Goal: Information Seeking & Learning: Learn about a topic

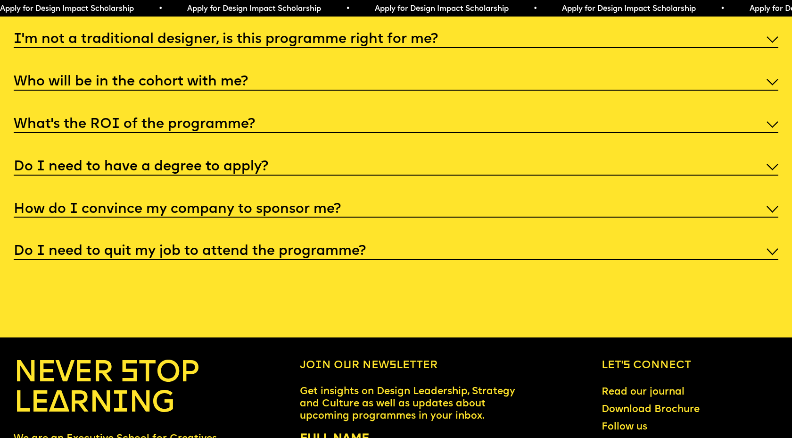
scroll to position [4171, 0]
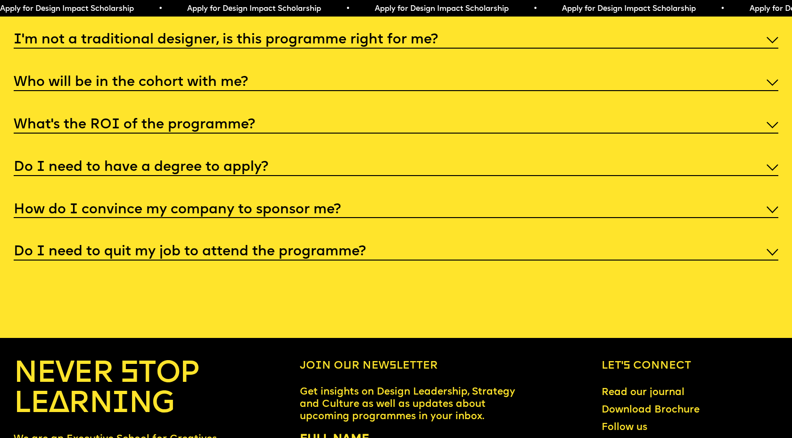
click at [275, 166] on div "Do I need to have a degree to apply?" at bounding box center [396, 166] width 765 height 18
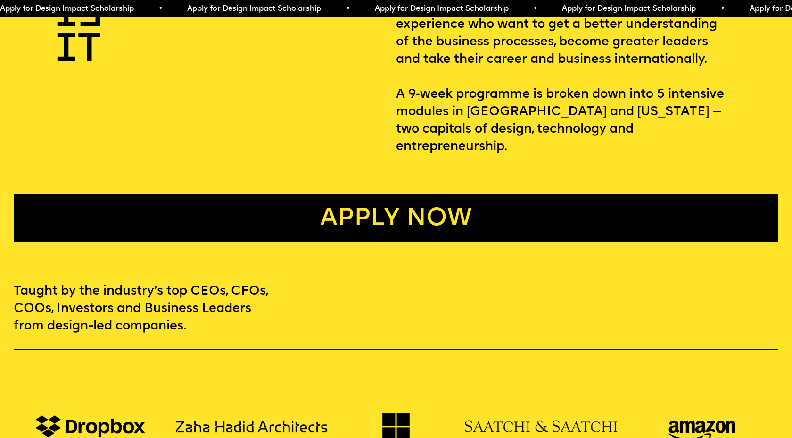
scroll to position [0, 0]
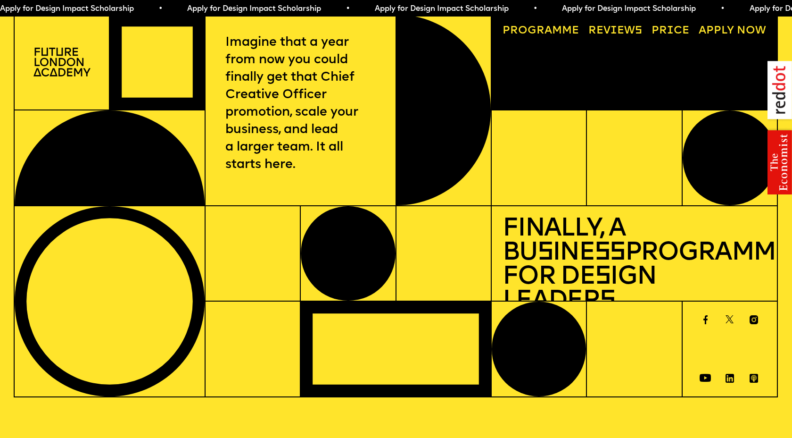
click at [570, 26] on link "Progr a mme" at bounding box center [541, 31] width 87 height 22
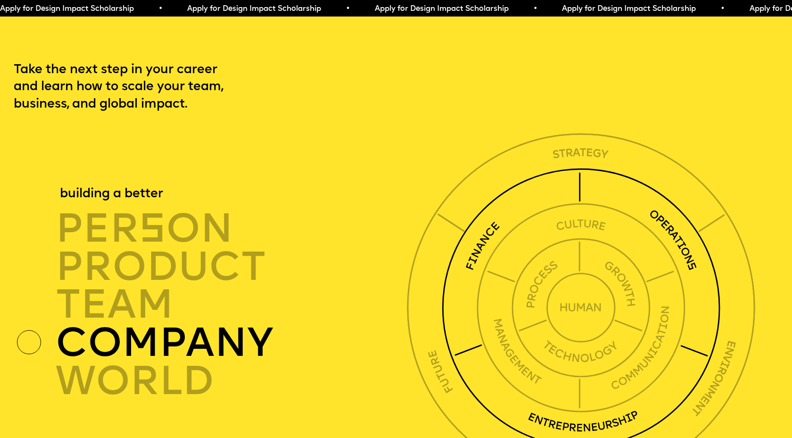
scroll to position [2710, 0]
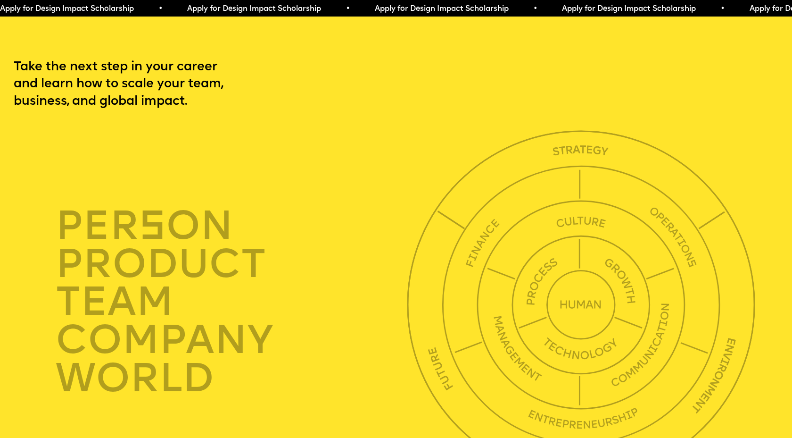
click at [462, 92] on div "Take the next step in your career and learn how to scale your team, business, a…" at bounding box center [396, 269] width 792 height 420
click at [313, 144] on div "per s on product TEAM company world" at bounding box center [195, 302] width 362 height 354
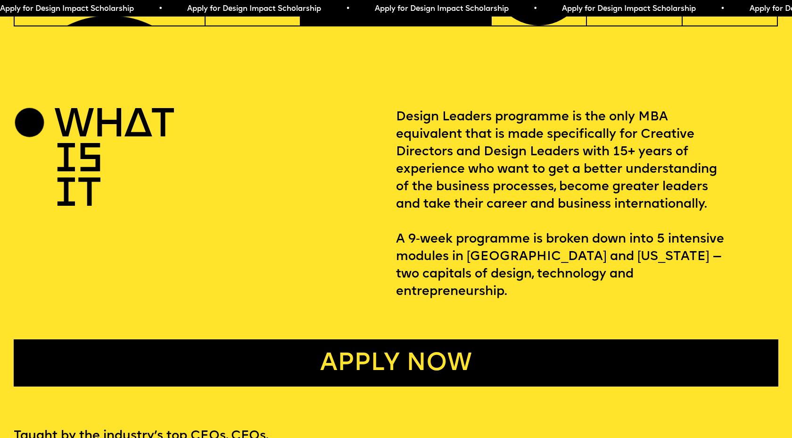
scroll to position [0, 0]
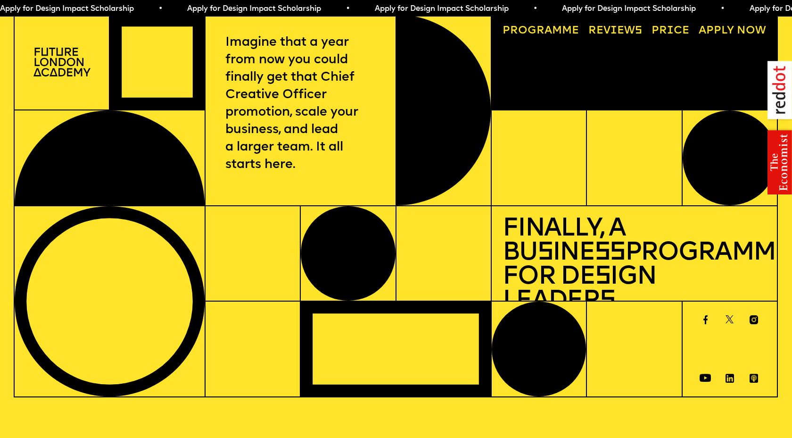
click at [540, 36] on link "Progr a mme" at bounding box center [541, 31] width 87 height 22
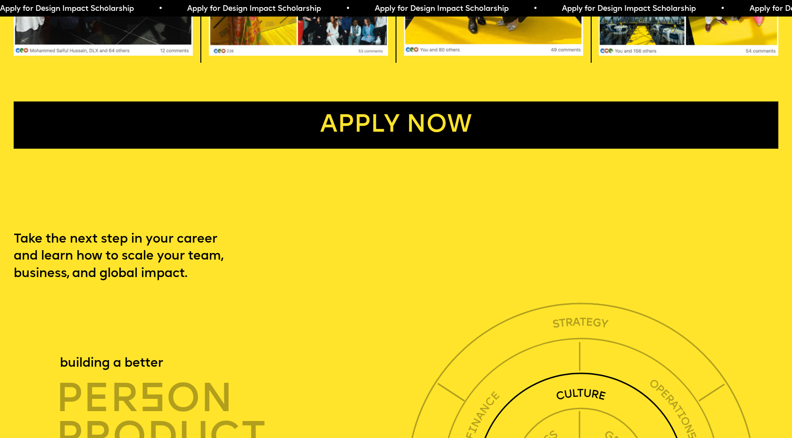
scroll to position [2439, 0]
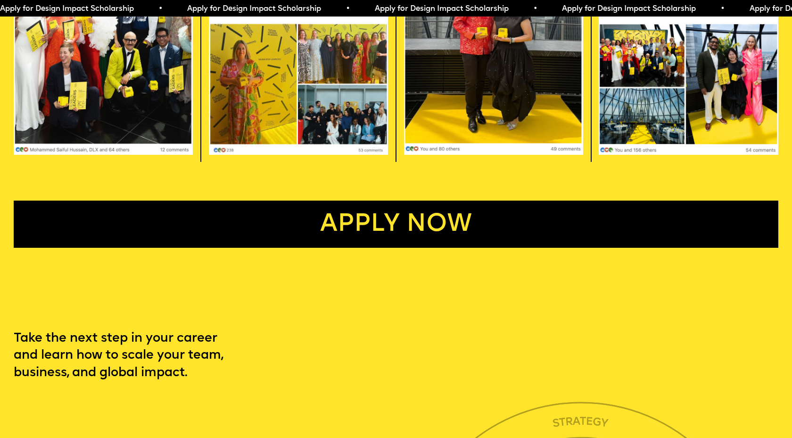
click at [290, 10] on span "Apply for Design Impact Scholarship • Apply for Design Impact Scholarship • App…" at bounding box center [468, 9] width 937 height 8
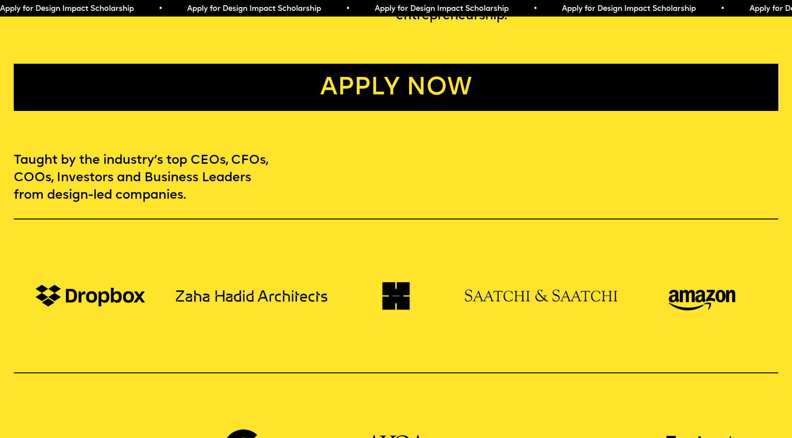
scroll to position [0, 0]
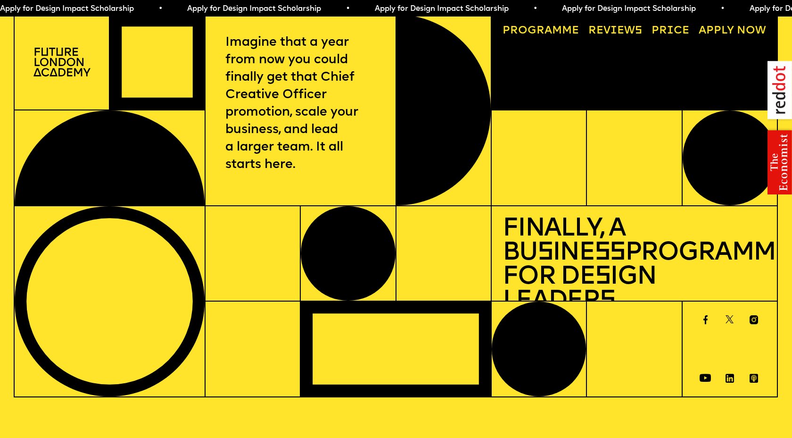
click at [309, 137] on p "Imagine that a year from now you could finally get that Chief Creative Officer …" at bounding box center [300, 104] width 150 height 140
